Goal: Information Seeking & Learning: Learn about a topic

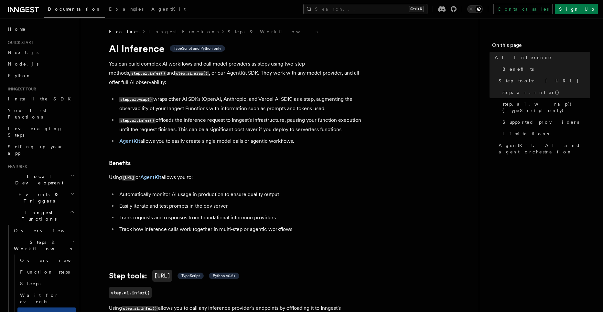
click at [234, 136] on ul "step.ai.wrap() wraps other AI SDKs (OpenAI, Anthropic, and Vercel AI SDK) as a …" at bounding box center [238, 120] width 259 height 51
click at [128, 178] on code "step.ai" at bounding box center [129, 177] width 14 height 5
click at [119, 179] on p "Using step.ai or AgentKit allows you to:" at bounding box center [238, 177] width 259 height 9
click at [159, 180] on link "AgentKit" at bounding box center [150, 177] width 21 height 6
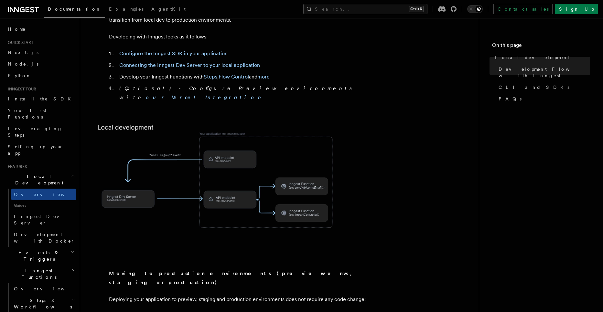
scroll to position [379, 0]
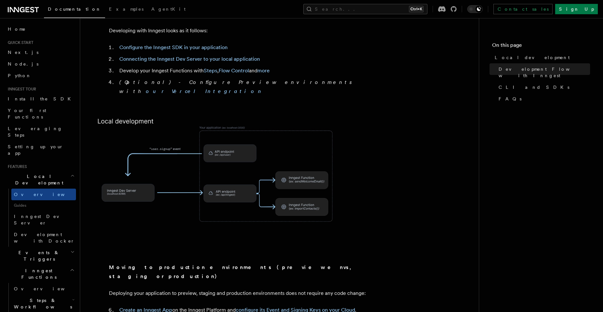
click at [228, 175] on img at bounding box center [220, 179] width 259 height 135
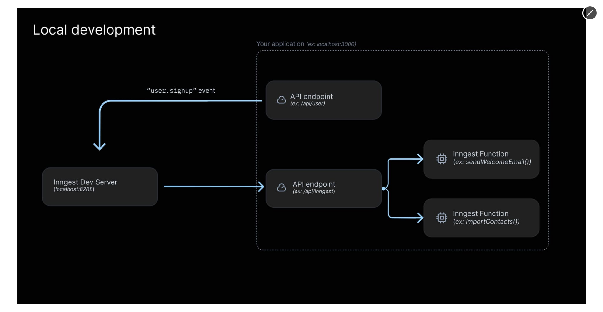
click at [228, 175] on img at bounding box center [301, 156] width 568 height 296
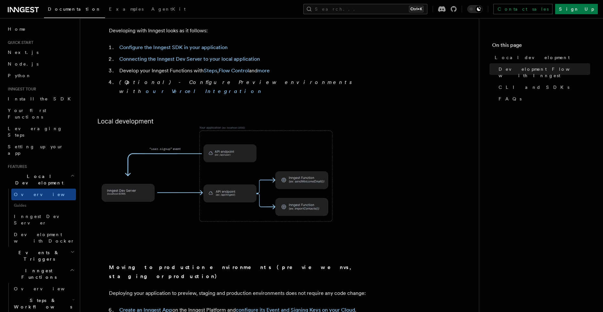
click at [228, 175] on img at bounding box center [220, 179] width 259 height 135
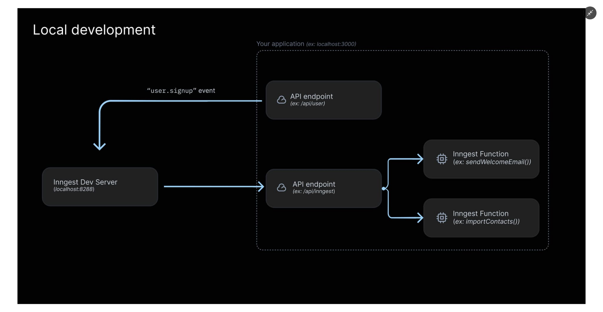
click at [228, 175] on img at bounding box center [301, 156] width 568 height 296
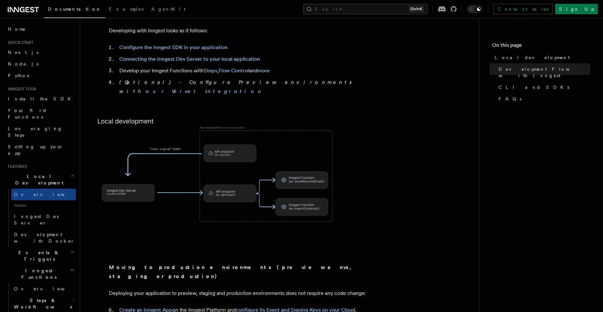
click at [228, 175] on img at bounding box center [220, 179] width 259 height 135
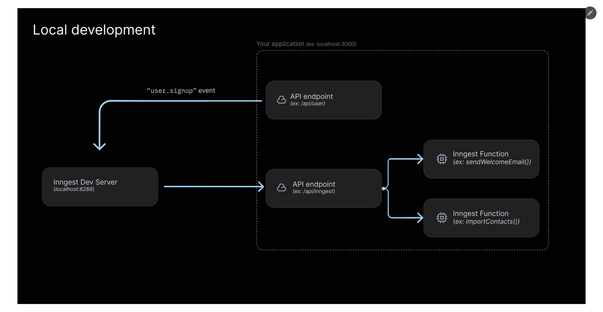
click at [288, 279] on img at bounding box center [301, 156] width 568 height 296
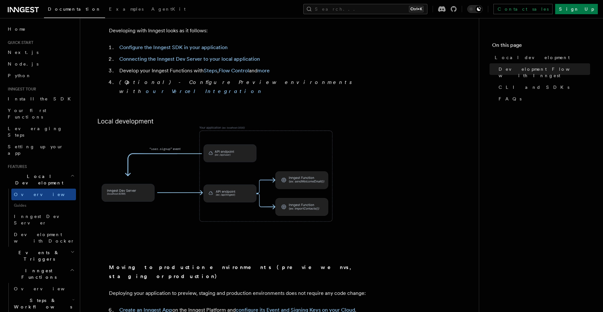
click at [229, 215] on img at bounding box center [220, 179] width 259 height 135
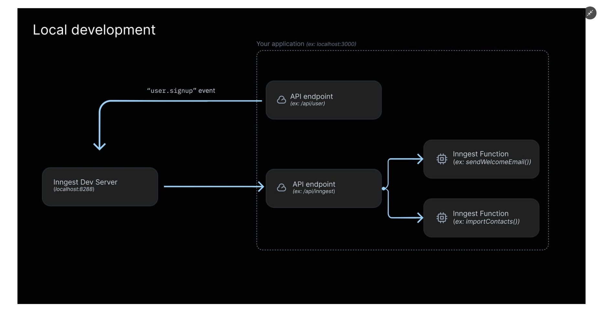
click at [283, 276] on img at bounding box center [301, 156] width 568 height 296
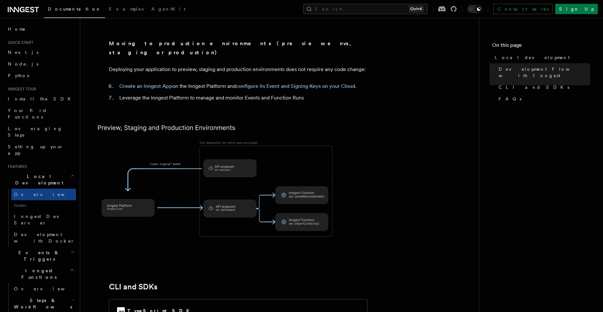
scroll to position [605, 0]
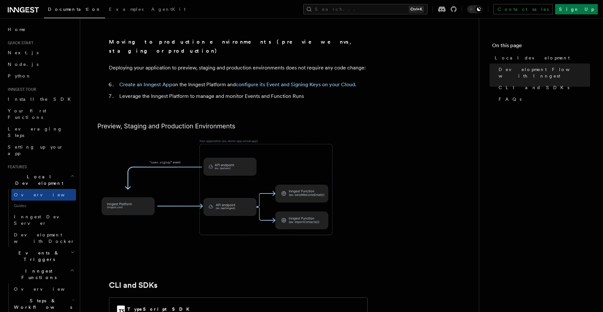
click at [217, 218] on img at bounding box center [220, 183] width 259 height 135
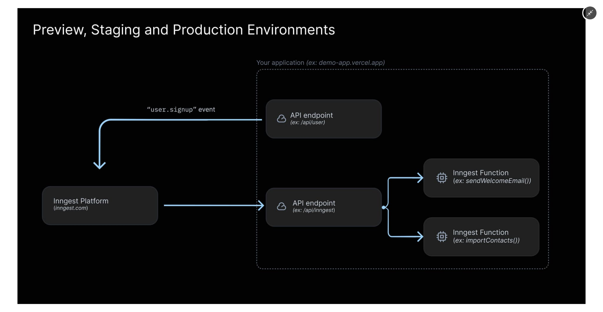
click at [229, 228] on img at bounding box center [301, 156] width 568 height 296
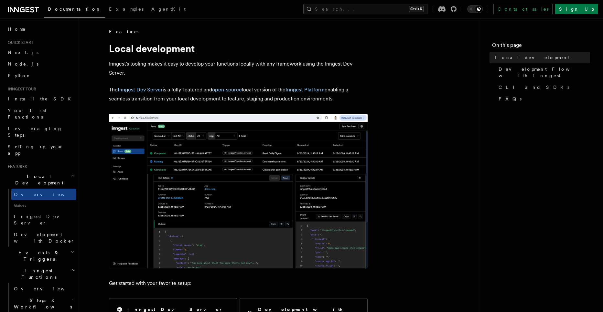
click at [218, 218] on img at bounding box center [238, 191] width 259 height 155
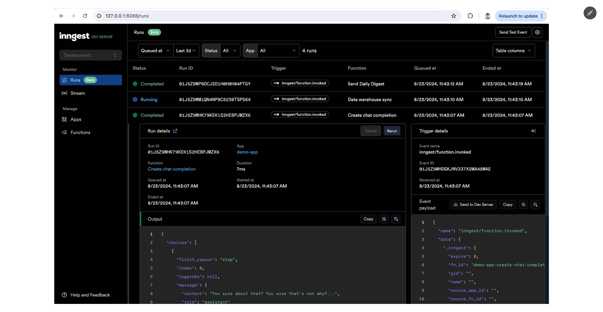
click at [218, 218] on img at bounding box center [301, 156] width 495 height 296
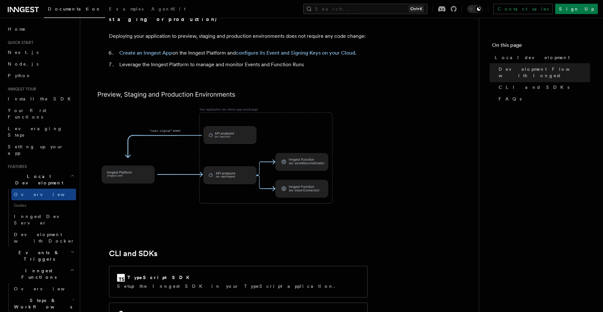
scroll to position [637, 0]
click at [193, 173] on img at bounding box center [220, 151] width 259 height 135
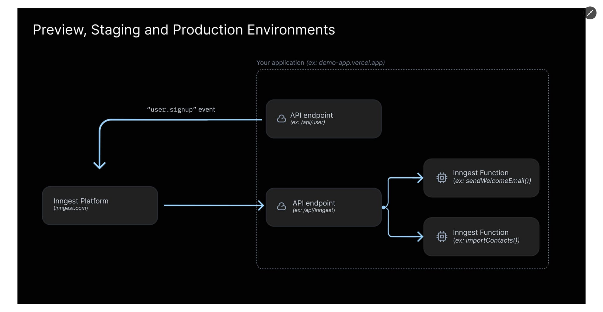
click at [225, 215] on img at bounding box center [301, 156] width 568 height 296
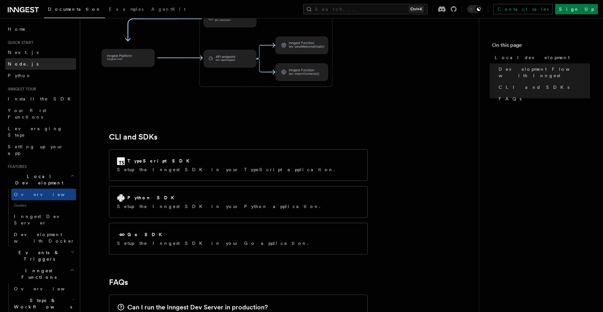
scroll to position [753, 0]
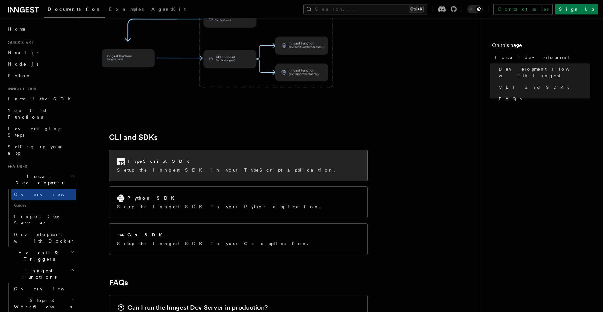
click at [192, 158] on div "TypeScript SDK" at bounding box center [228, 162] width 222 height 8
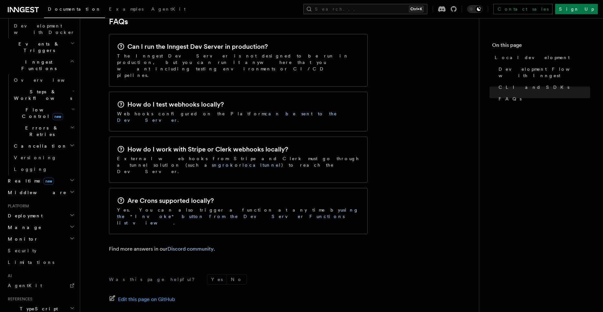
scroll to position [227, 0]
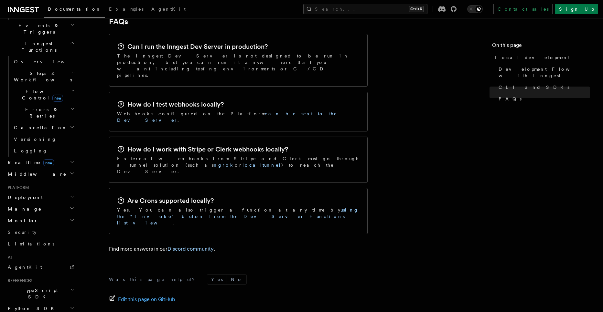
click at [72, 159] on icon "button" at bounding box center [72, 161] width 5 height 5
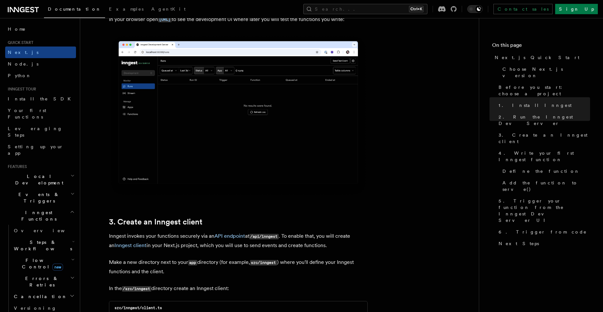
scroll to position [576, 0]
